Goal: Task Accomplishment & Management: Complete application form

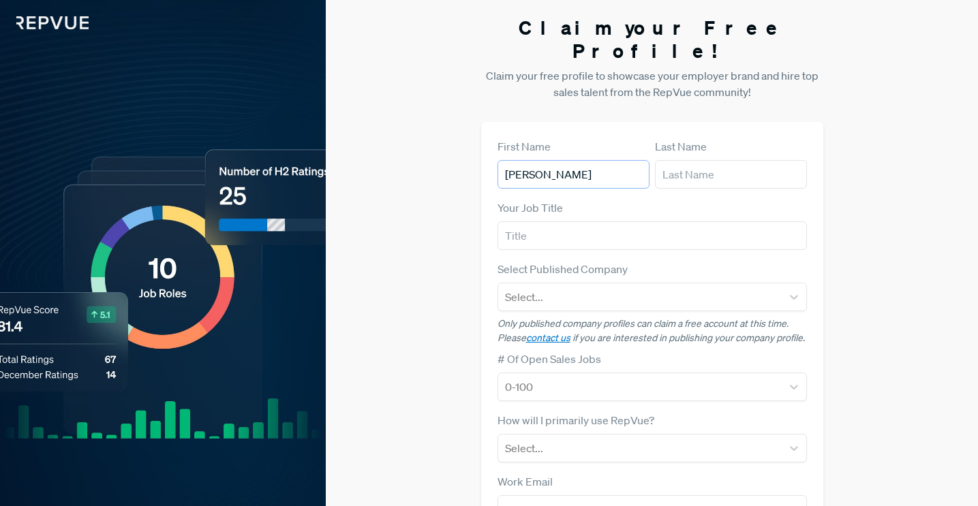
type input "[PERSON_NAME]"
type input "bdr"
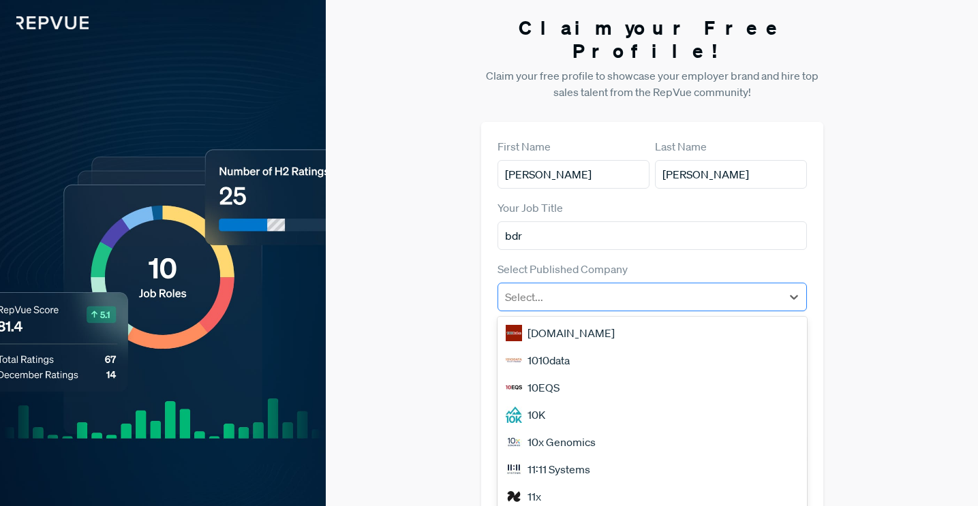
click at [608, 288] on div at bounding box center [640, 297] width 270 height 19
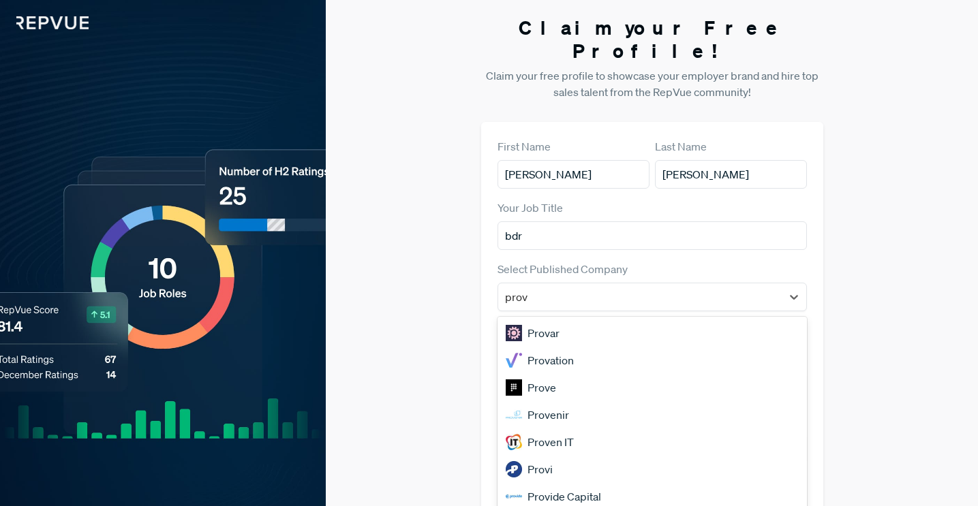
type input "prove"
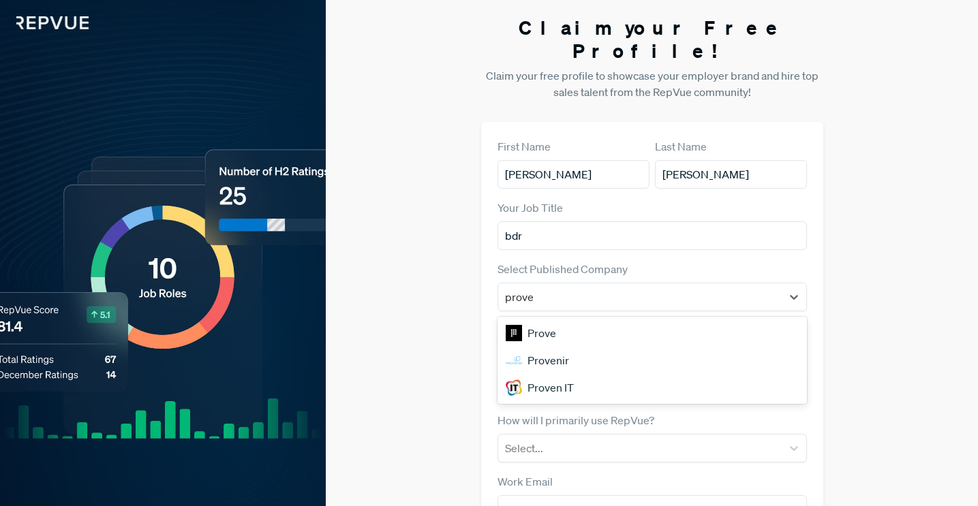
click at [566, 374] on div "Proven IT" at bounding box center [652, 387] width 309 height 27
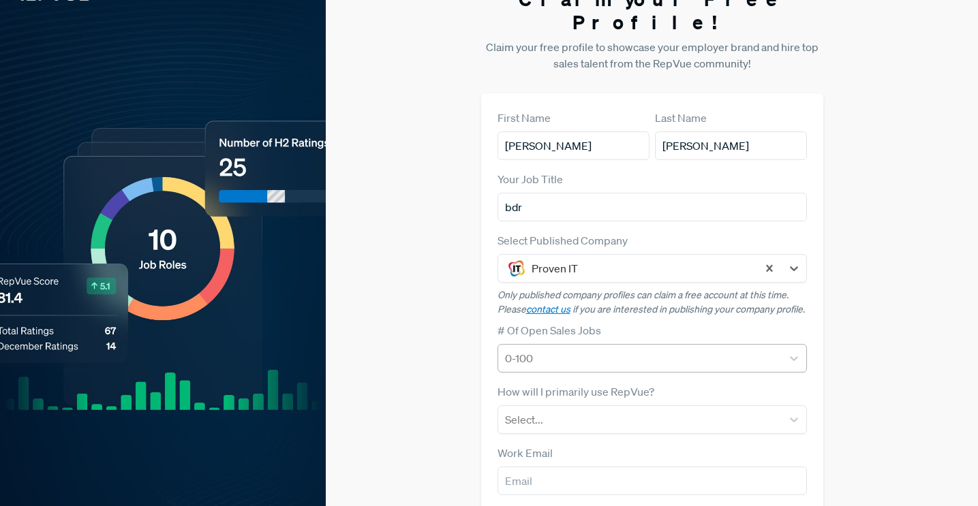
click at [559, 344] on div "0-100" at bounding box center [652, 358] width 309 height 29
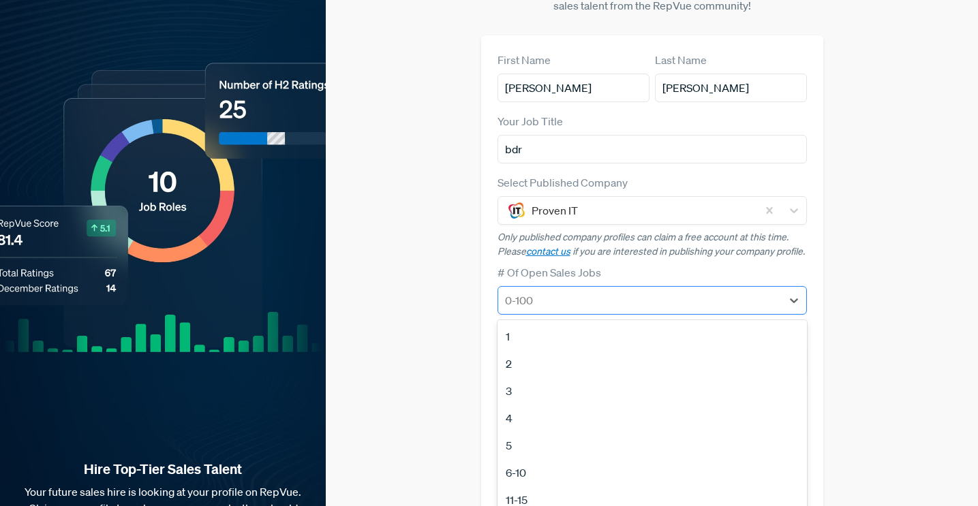
scroll to position [87, 0]
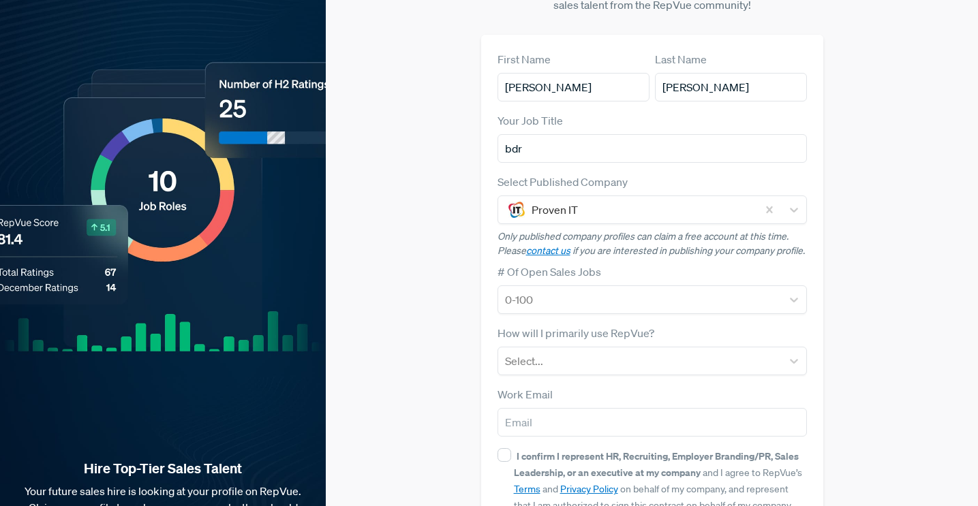
click at [485, 310] on div "First Name [PERSON_NAME] Last Name [PERSON_NAME] Your Job Title bdr Select Publ…" at bounding box center [652, 308] width 342 height 547
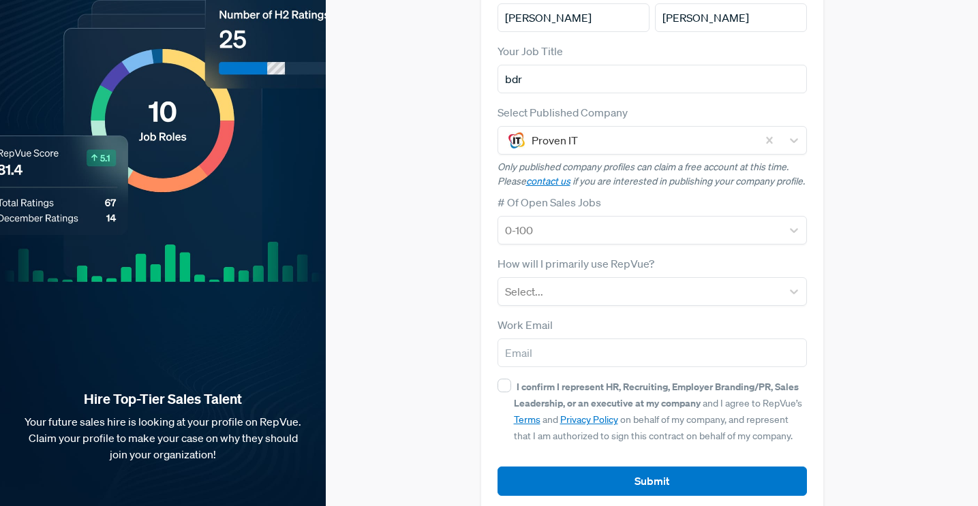
scroll to position [156, 0]
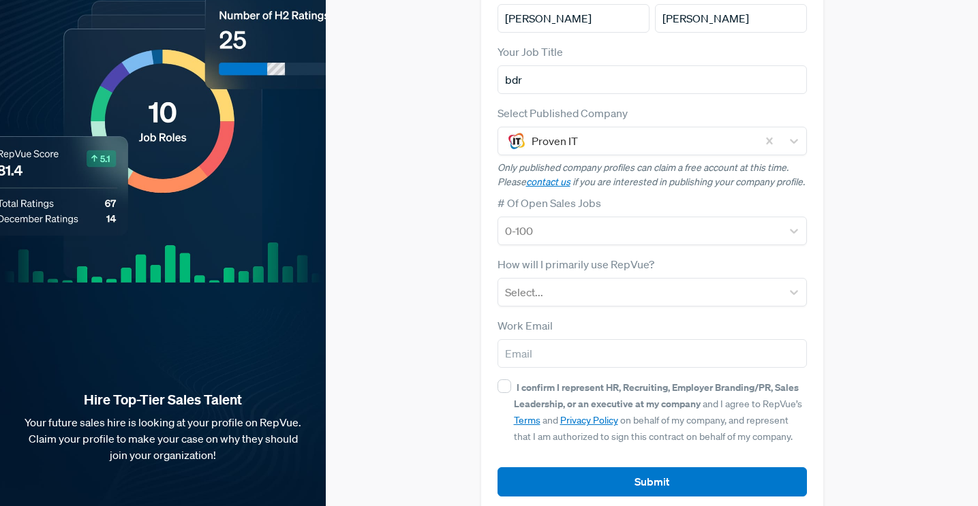
click at [498, 379] on div "I confirm I represent HR, Recruiting, Employer Branding/PR, Sales Leadership, o…" at bounding box center [652, 411] width 309 height 65
click at [498, 380] on input "I confirm I represent HR, Recruiting, Employer Branding/PR, Sales Leadership, o…" at bounding box center [505, 387] width 14 height 14
checkbox input "true"
